Goal: Check status: Check status

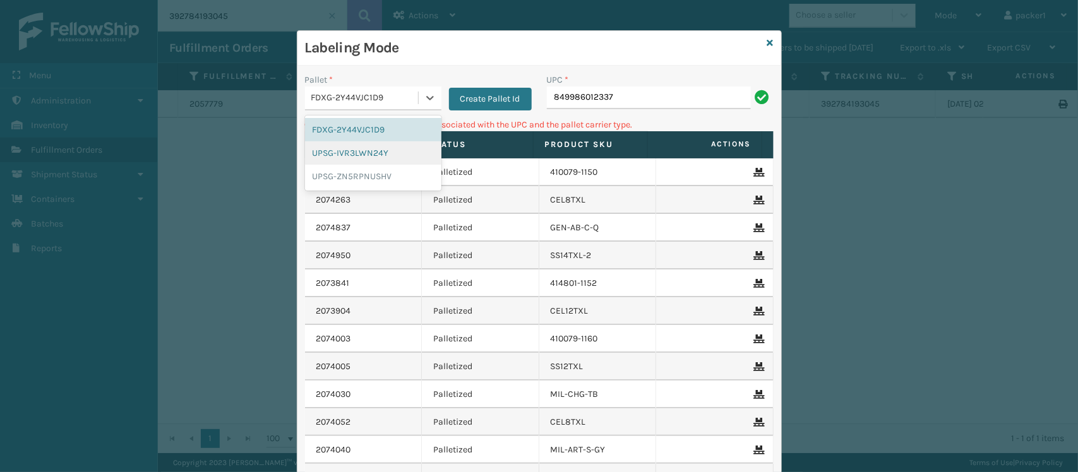
click at [341, 155] on div "UPSG-IVR3LWN24Y" at bounding box center [373, 152] width 136 height 23
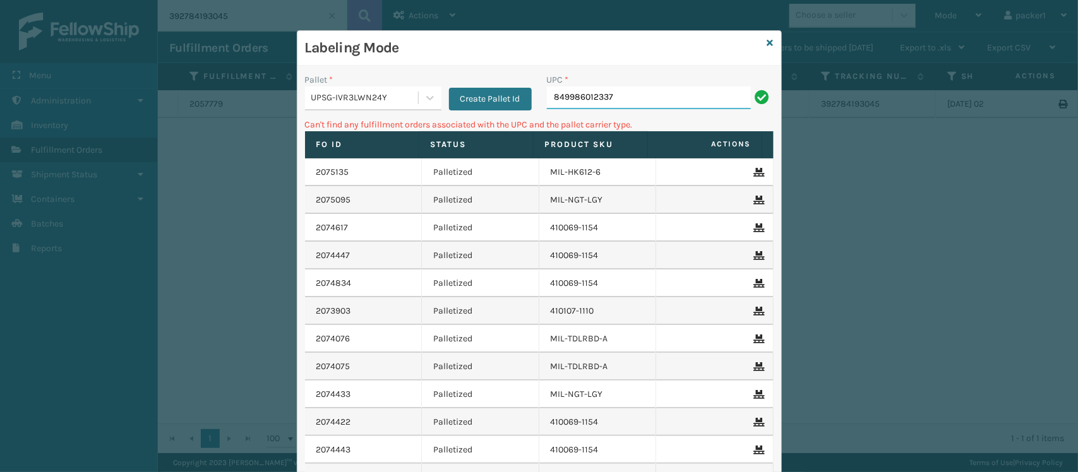
click at [629, 92] on input "849986012337" at bounding box center [649, 97] width 204 height 23
click at [339, 85] on div "Pallet *" at bounding box center [373, 79] width 136 height 13
click at [340, 92] on div "UPSG-IVR3LWN24Y" at bounding box center [365, 98] width 108 height 13
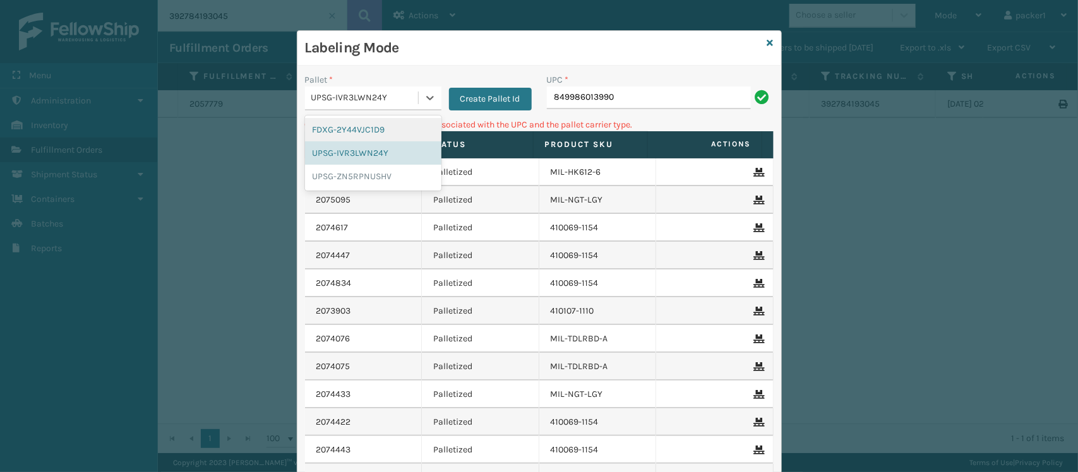
click at [347, 128] on div "FDXG-2Y44VJC1D9" at bounding box center [373, 129] width 136 height 23
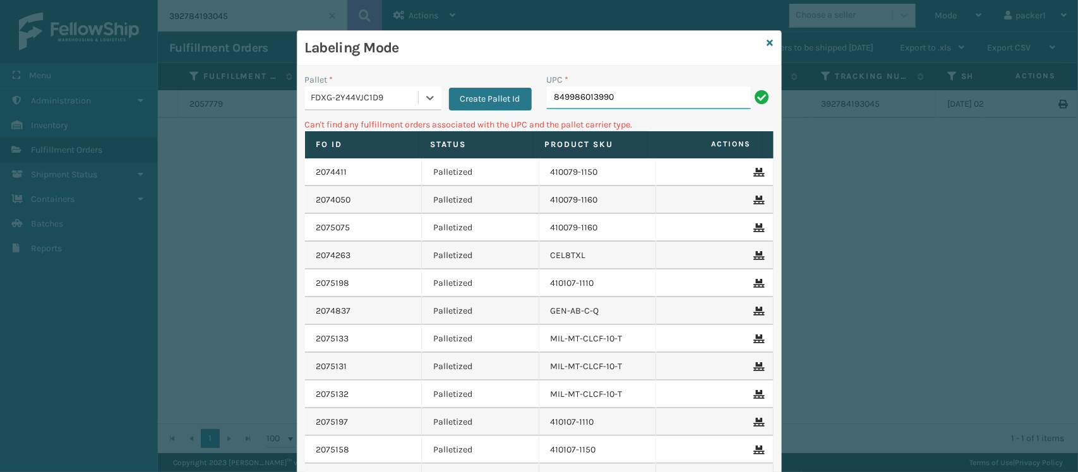
click at [682, 98] on input "849986013990" at bounding box center [649, 97] width 204 height 23
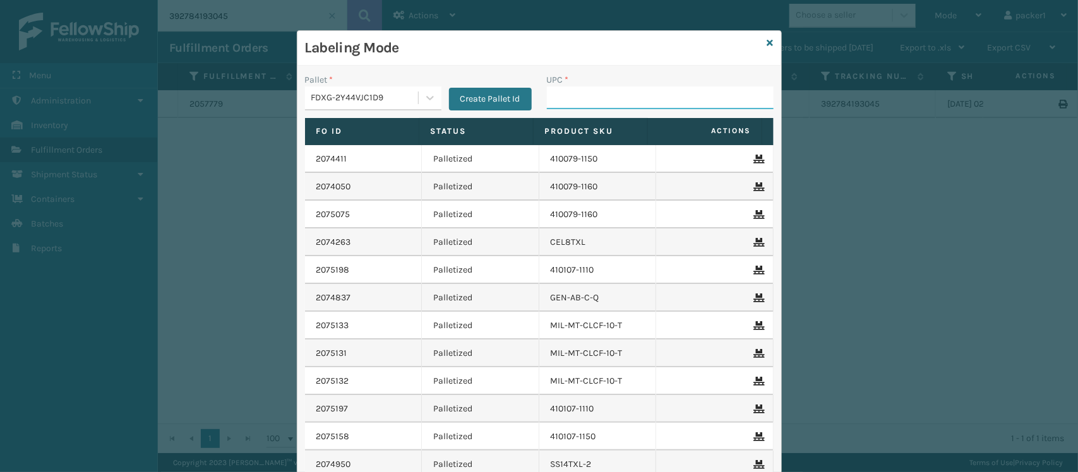
click at [682, 98] on input "UPC *" at bounding box center [660, 97] width 227 height 23
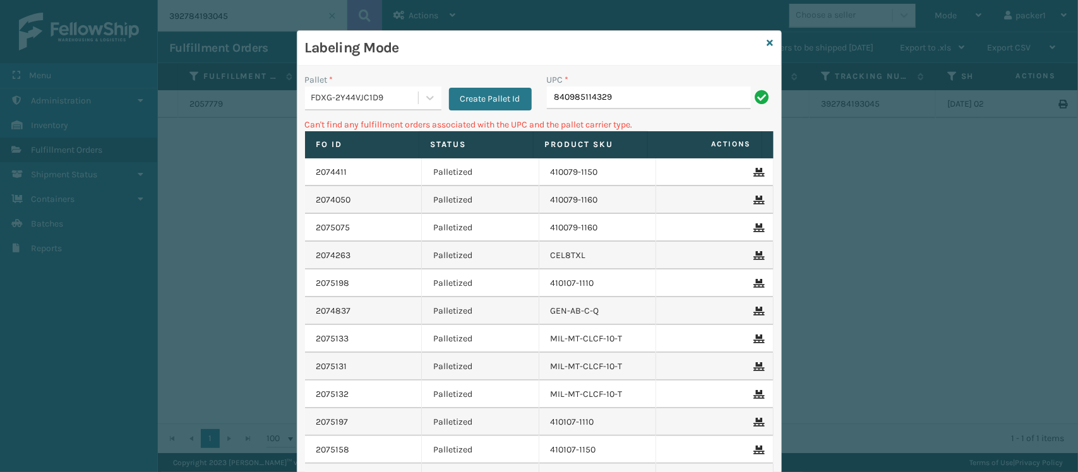
click at [324, 130] on p "Can't find any fulfillment orders associated with the UPC and the pallet carrie…" at bounding box center [539, 124] width 468 height 13
click at [346, 107] on div "FDXG-2Y44VJC1D9" at bounding box center [361, 98] width 113 height 21
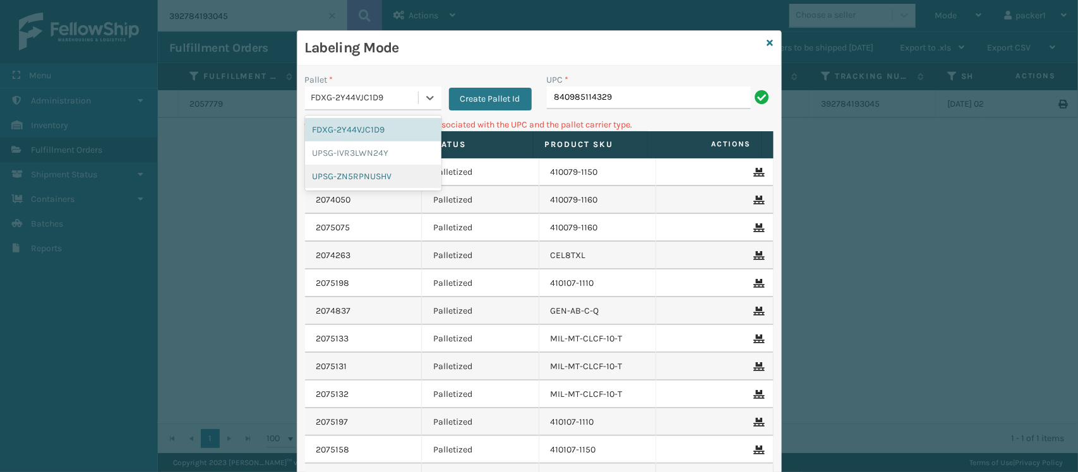
click at [341, 174] on div "UPSG-ZN5RPNUSHV" at bounding box center [373, 176] width 136 height 23
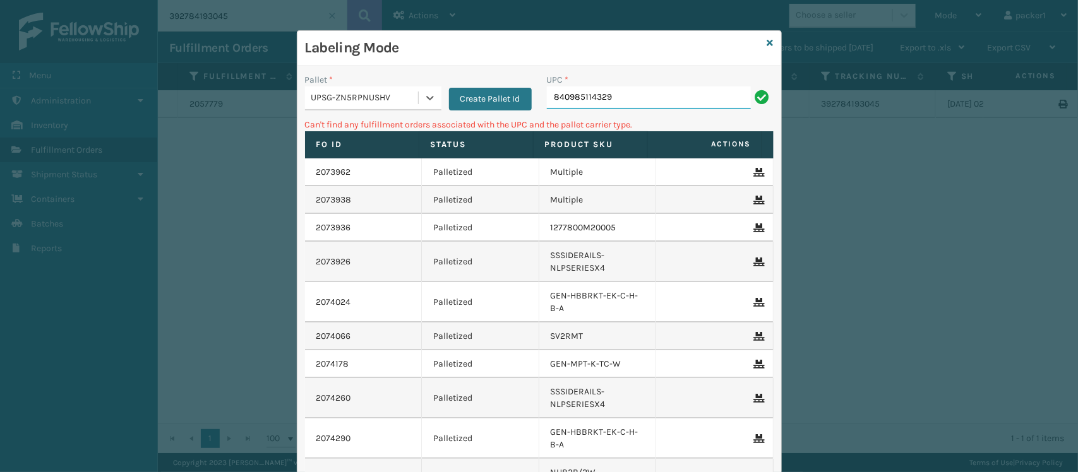
click at [633, 99] on input "840985114329" at bounding box center [649, 97] width 204 height 23
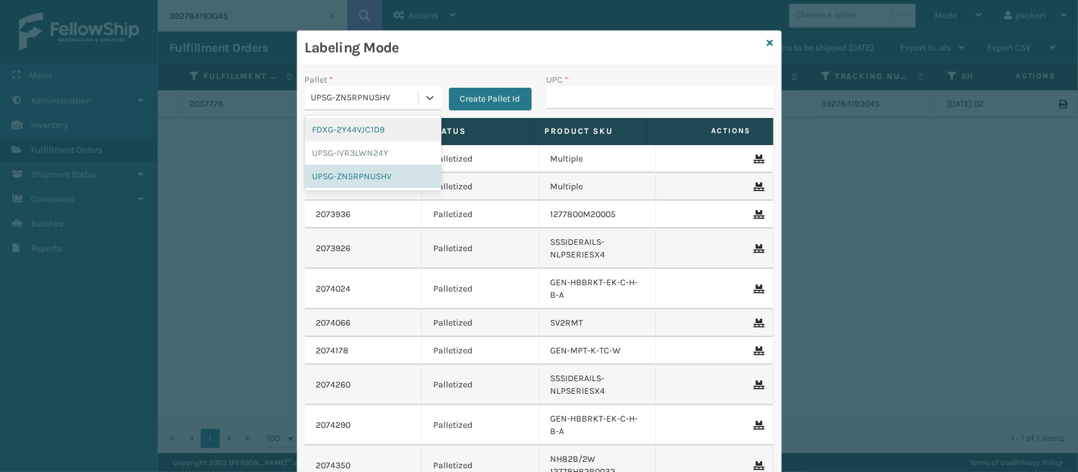
click at [411, 101] on div "UPSG-ZN5RPNUSHV" at bounding box center [365, 98] width 108 height 13
click at [338, 137] on div "FDXG-2Y44VJC1D9" at bounding box center [373, 129] width 136 height 23
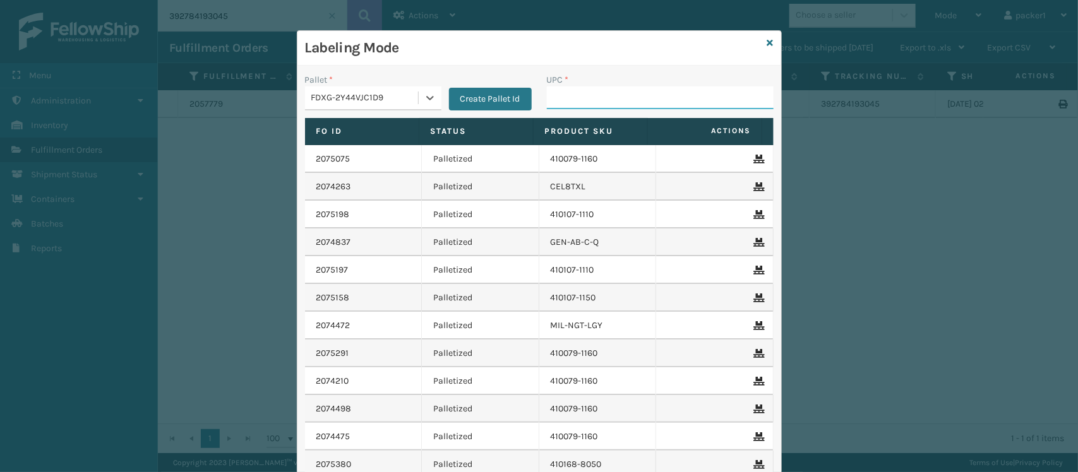
click at [597, 87] on input "UPC *" at bounding box center [660, 97] width 227 height 23
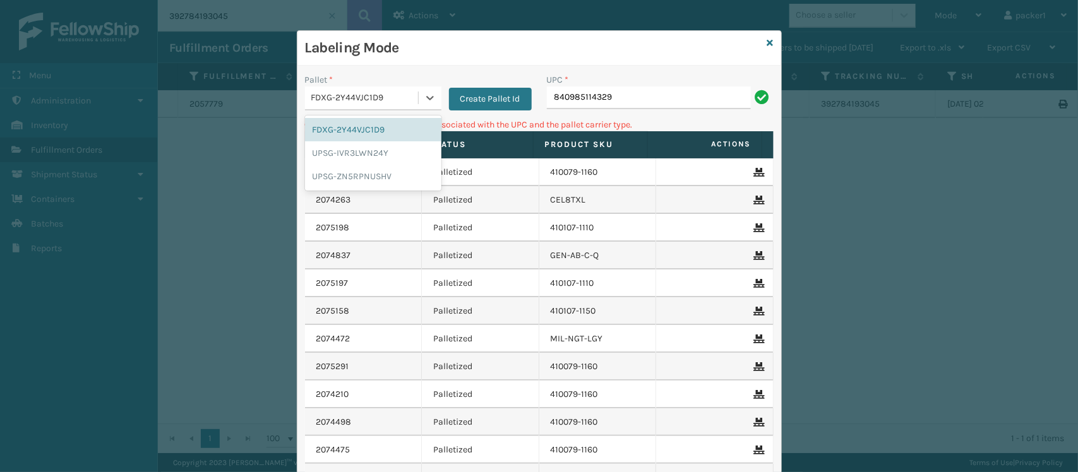
click at [372, 98] on div "FDXG-2Y44VJC1D9" at bounding box center [365, 98] width 108 height 13
click at [318, 153] on div "UPSG-IVR3LWN24Y" at bounding box center [373, 152] width 136 height 23
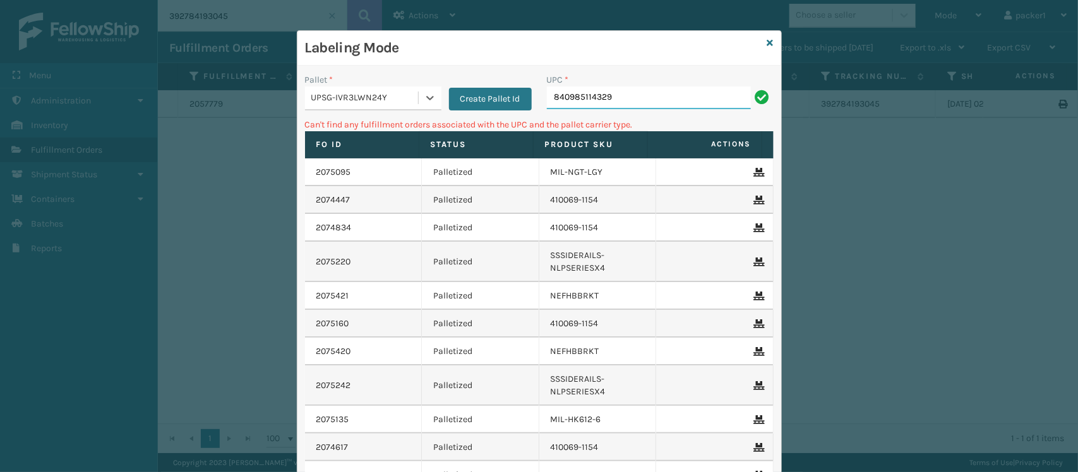
click at [657, 92] on input "840985114329" at bounding box center [649, 97] width 204 height 23
click at [365, 99] on div "UPSG-IVR3LWN24Y" at bounding box center [365, 98] width 108 height 13
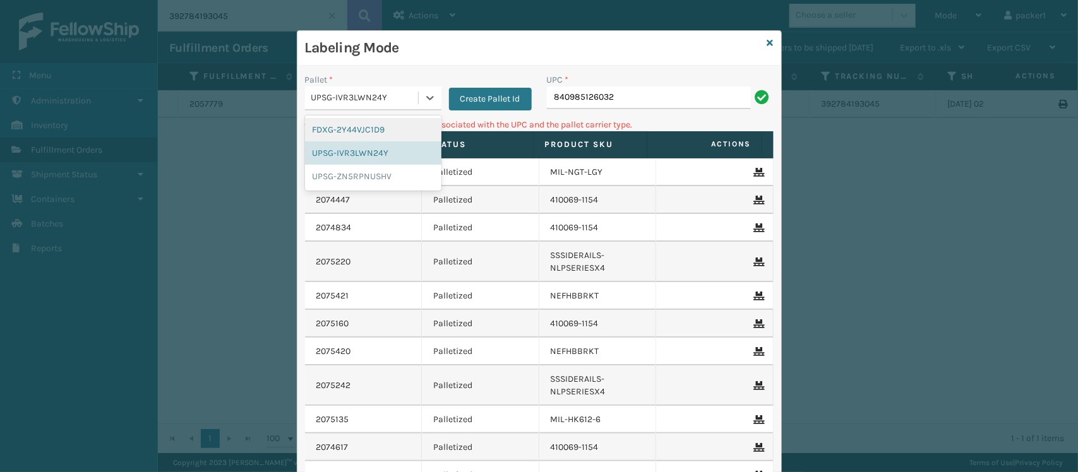
click at [332, 130] on div "FDXG-2Y44VJC1D9" at bounding box center [373, 129] width 136 height 23
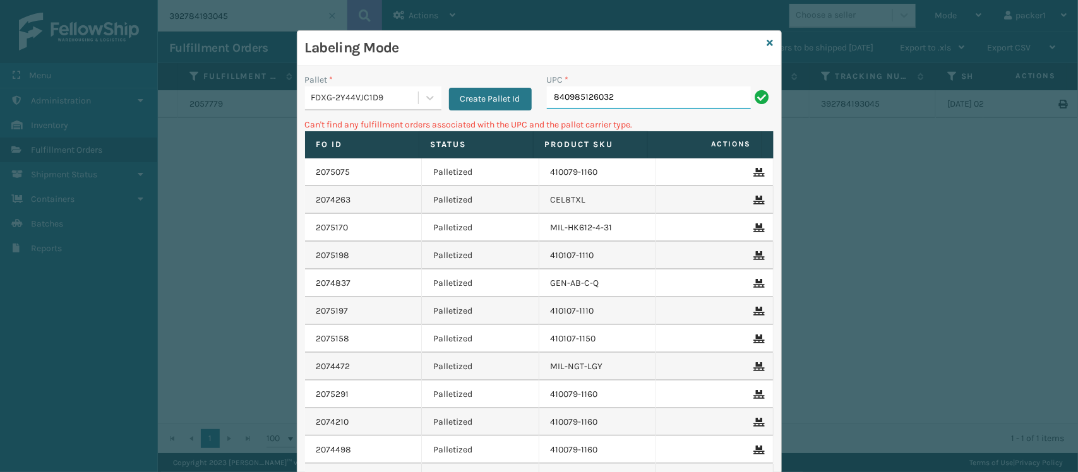
click at [630, 108] on input "840985126032" at bounding box center [649, 97] width 204 height 23
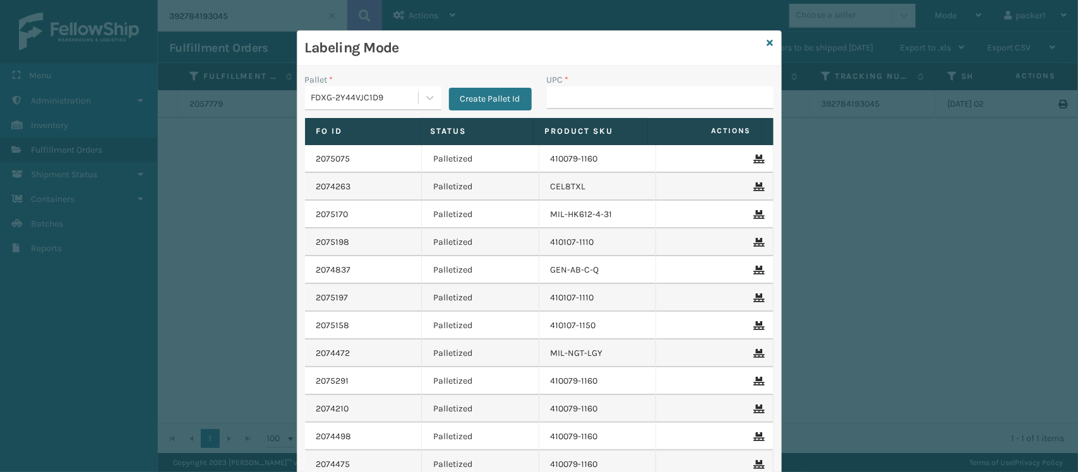
click at [630, 108] on input "UPC *" at bounding box center [660, 97] width 227 height 23
